Goal: Information Seeking & Learning: Learn about a topic

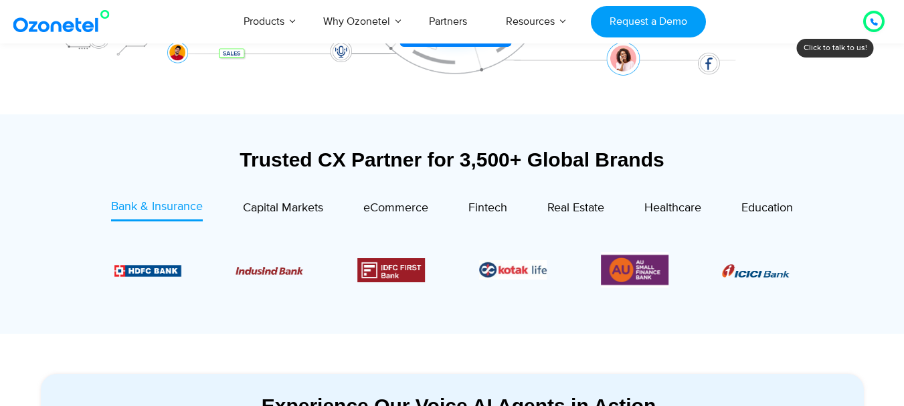
scroll to position [413, 0]
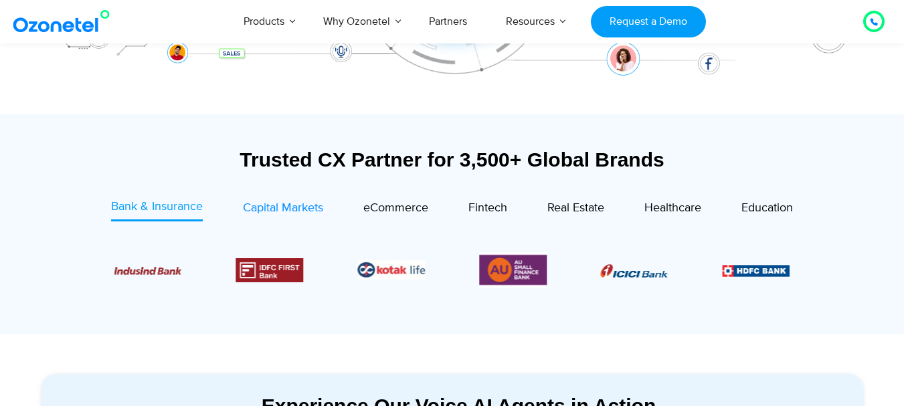
click at [298, 216] on div "Capital Markets" at bounding box center [283, 208] width 80 height 18
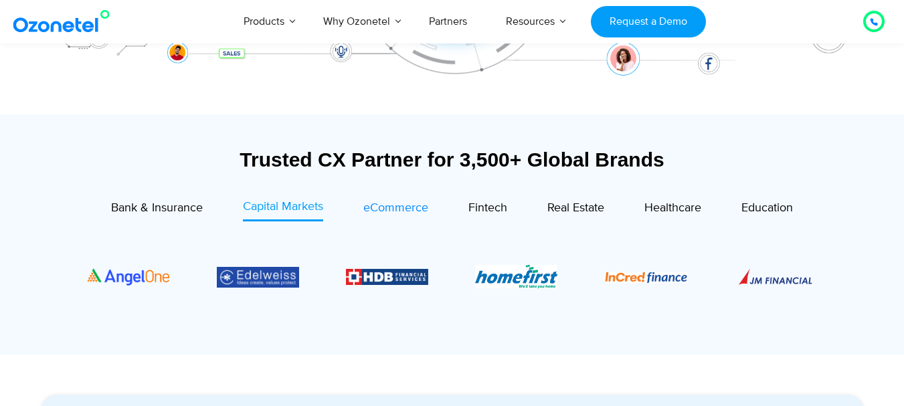
click at [394, 209] on span "eCommerce" at bounding box center [395, 208] width 65 height 15
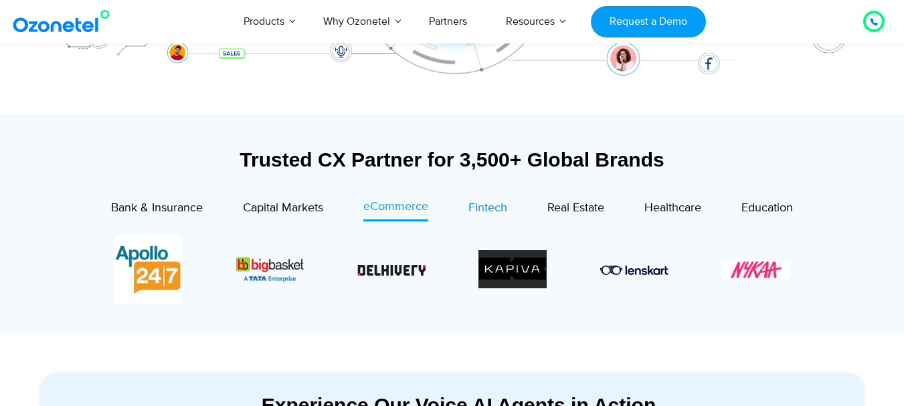
click at [468, 207] on span "Fintech" at bounding box center [487, 208] width 39 height 15
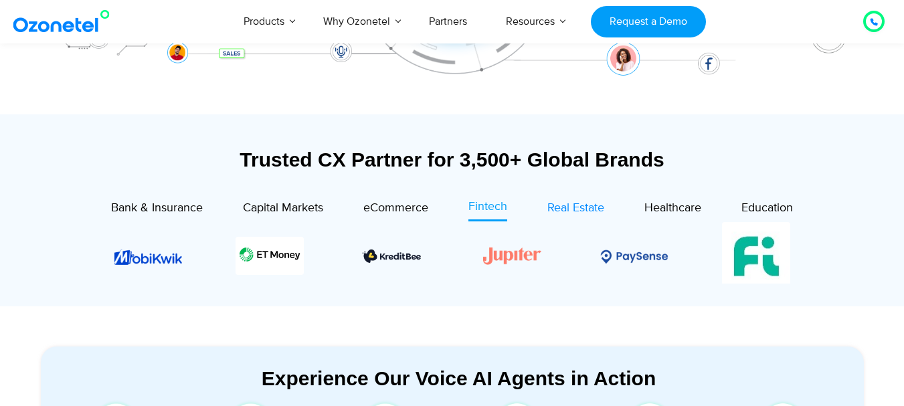
click at [583, 212] on span "Real Estate" at bounding box center [575, 208] width 57 height 15
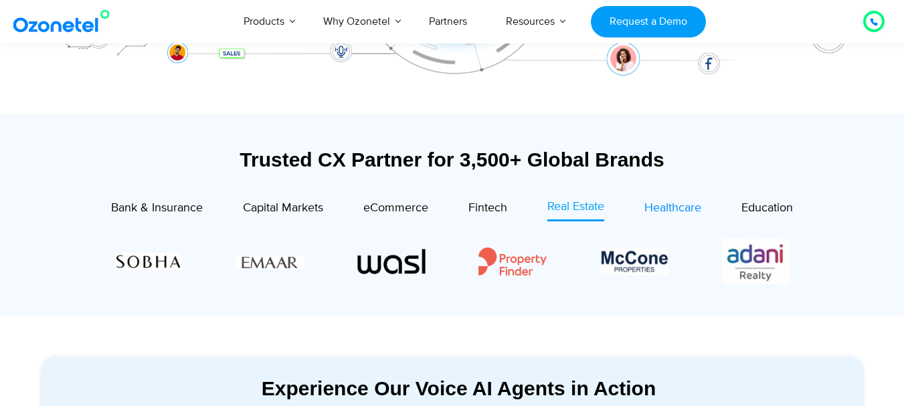
click at [649, 203] on span "Healthcare" at bounding box center [672, 208] width 57 height 15
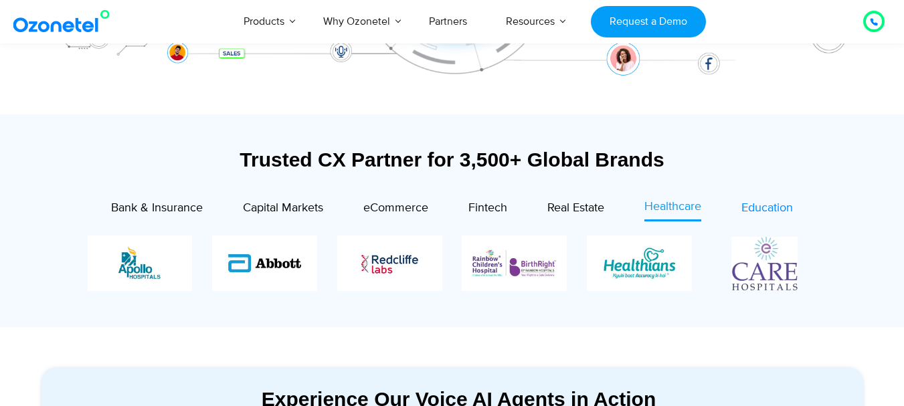
click at [758, 211] on span "Education" at bounding box center [766, 208] width 51 height 15
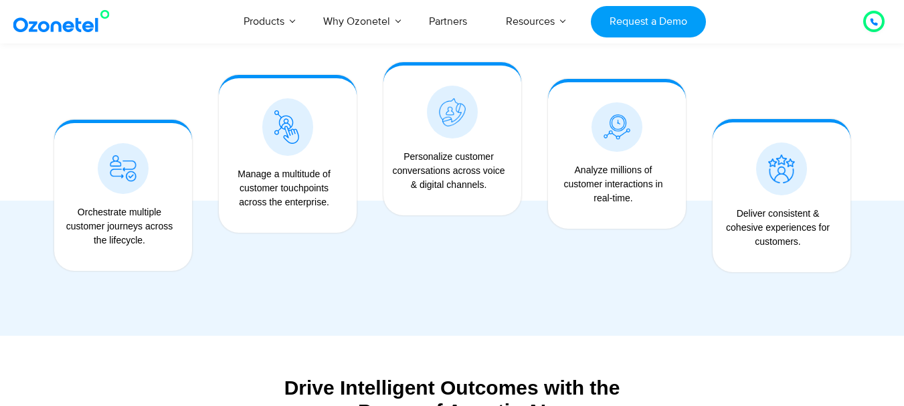
scroll to position [1070, 0]
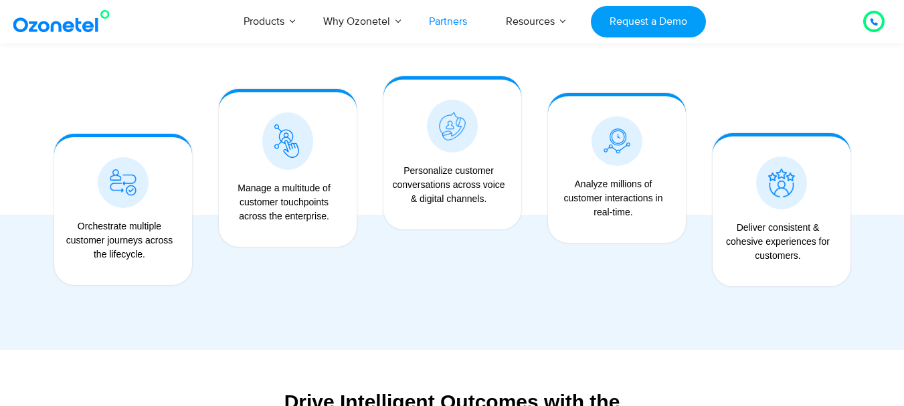
click at [443, 15] on link "Partners" at bounding box center [447, 21] width 77 height 44
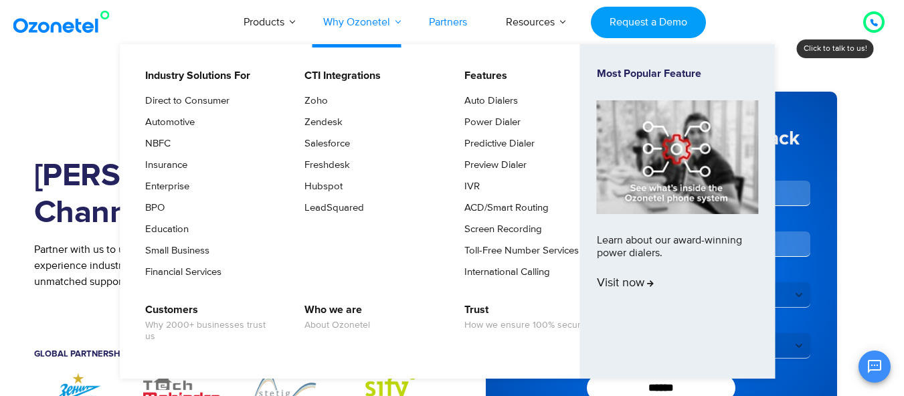
click at [394, 23] on link "Why Ozonetel" at bounding box center [357, 22] width 106 height 44
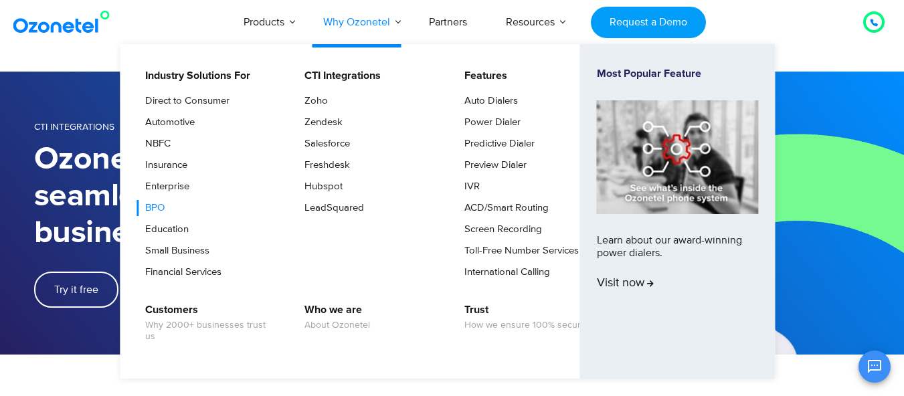
click at [154, 216] on link "BPO" at bounding box center [151, 208] width 30 height 16
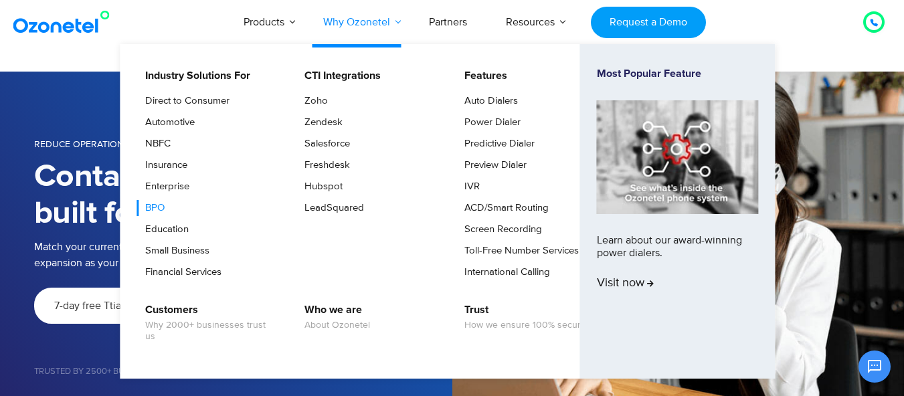
click at [360, 18] on link "Why Ozonetel" at bounding box center [357, 22] width 106 height 44
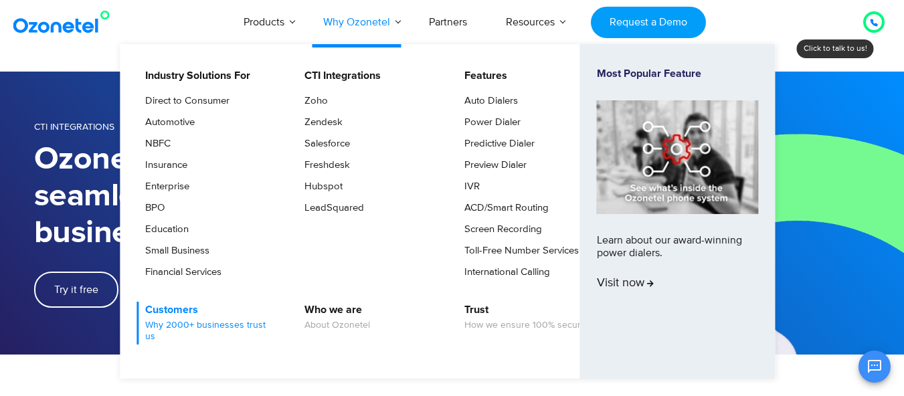
click at [175, 344] on link "Customers Why 2000+ businesses trust us" at bounding box center [207, 323] width 142 height 43
